Goal: Information Seeking & Learning: Learn about a topic

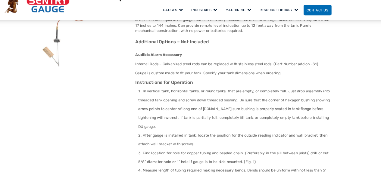
scroll to position [80, 0]
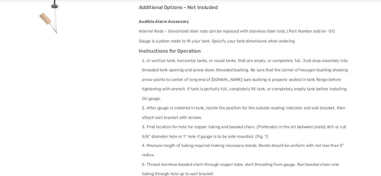
scroll to position [91, 0]
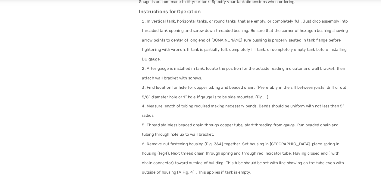
scroll to position [126, 0]
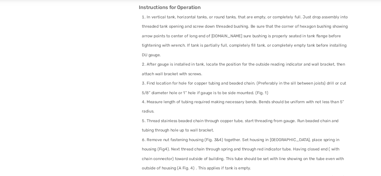
click at [337, 167] on section "🔍 Remote Reading Gauge Remote Reading Gauge Overview What it is A top-mounted l…" at bounding box center [190, 174] width 381 height 425
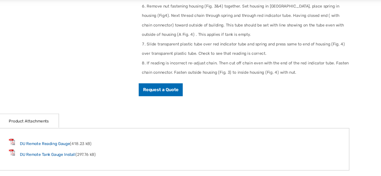
scroll to position [233, 0]
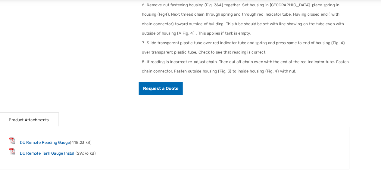
click at [343, 172] on section "🔍 Remote Reading Gauge Remote Reading Gauge Overview What it is A top-mounted l…" at bounding box center [190, 67] width 381 height 425
click at [344, 172] on section "🔍 Remote Reading Gauge Remote Reading Gauge Overview What it is A top-mounted l…" at bounding box center [190, 67] width 381 height 425
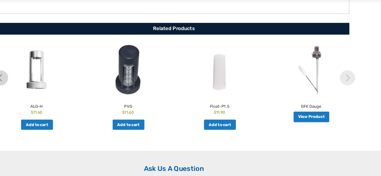
scroll to position [356, 0]
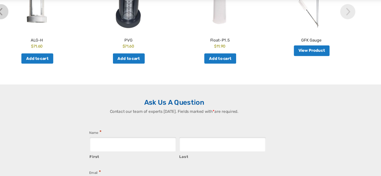
scroll to position [409, 0]
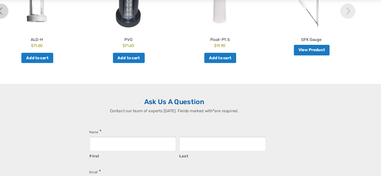
click at [219, 170] on div "Email *" at bounding box center [190, 179] width 135 height 18
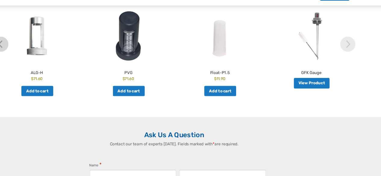
scroll to position [389, 0]
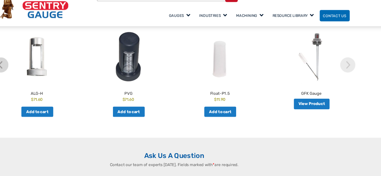
click at [234, 143] on p "Contact our team of experts [DATE]. Fields marked with * are required." at bounding box center [190, 145] width 147 height 5
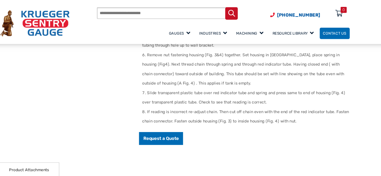
scroll to position [228, 0]
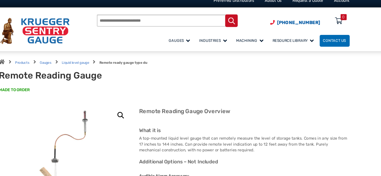
scroll to position [0, 0]
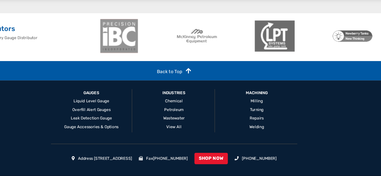
click at [326, 63] on img at bounding box center [332, 64] width 32 height 27
